Goal: Transaction & Acquisition: Purchase product/service

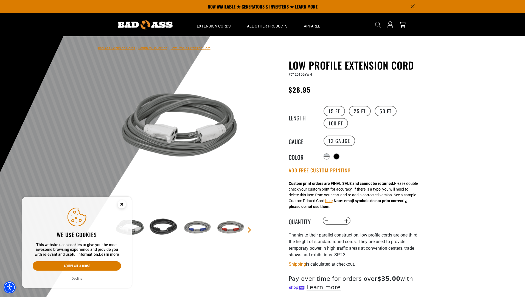
select select "**********"
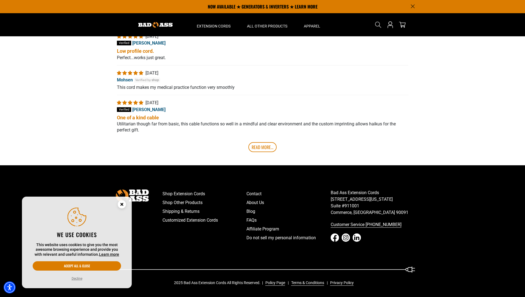
scroll to position [105, 0]
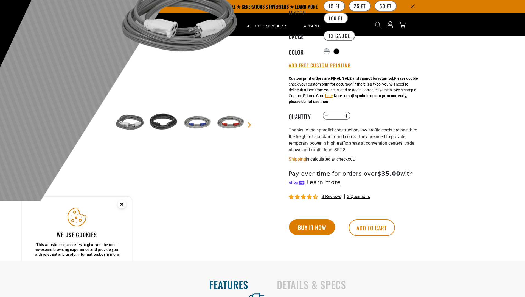
click at [312, 227] on button "Buy it now" at bounding box center [312, 226] width 46 height 15
